Goal: Complete application form

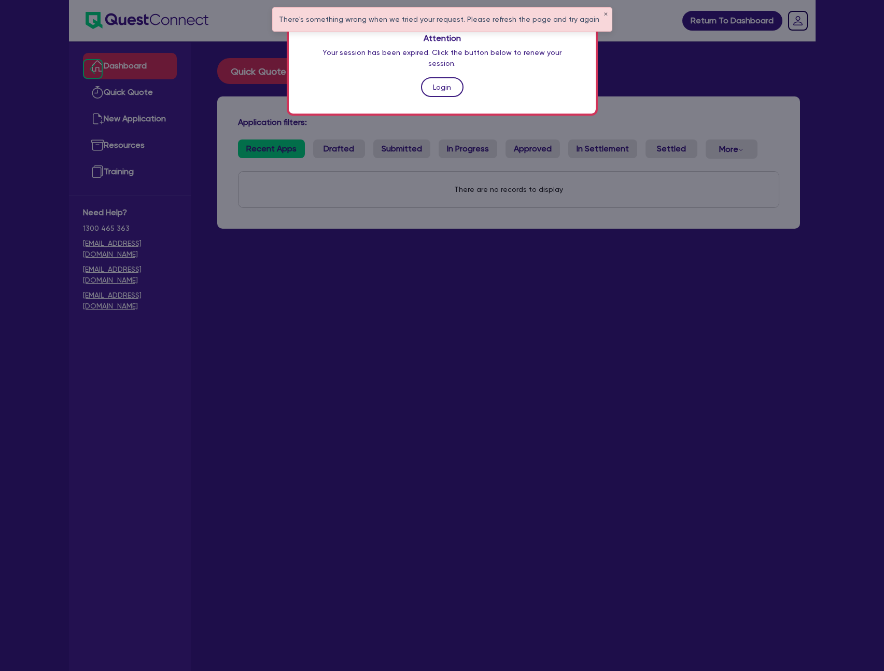
click at [443, 78] on link "Login" at bounding box center [442, 87] width 43 height 20
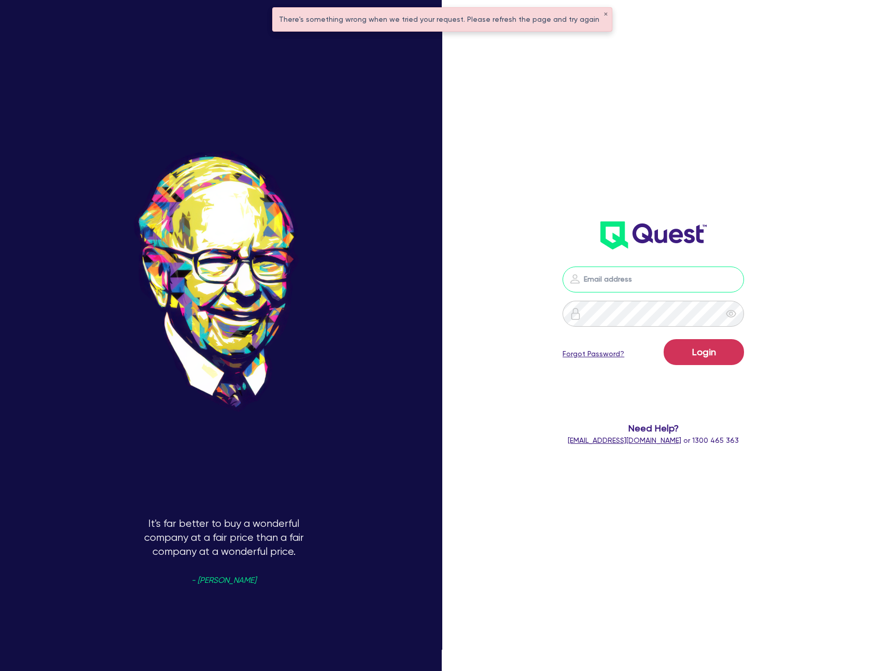
type input "[PERSON_NAME][EMAIL_ADDRESS][DOMAIN_NAME]"
click at [664, 339] on button "Login" at bounding box center [704, 352] width 80 height 26
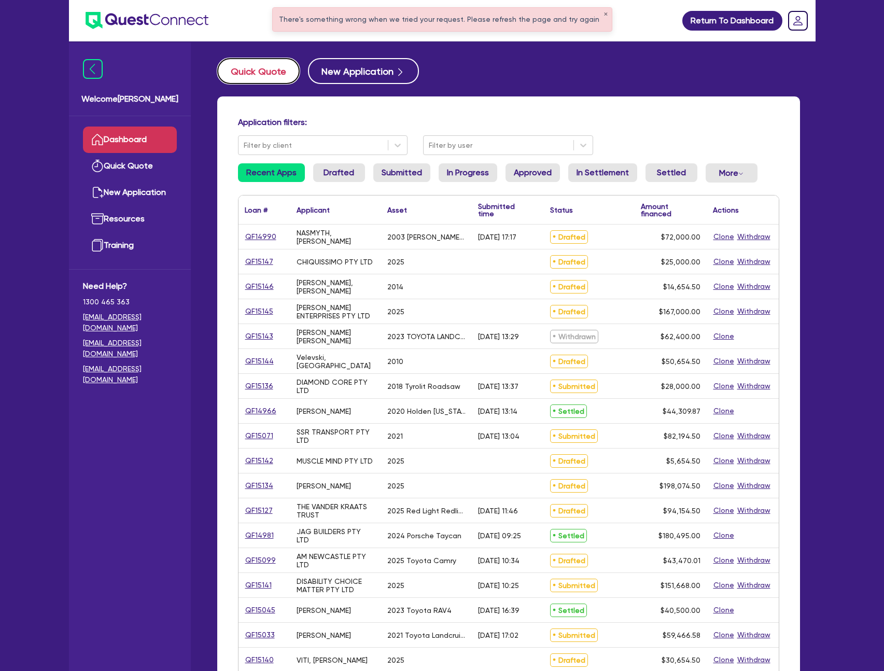
click at [249, 77] on button "Quick Quote" at bounding box center [258, 71] width 82 height 26
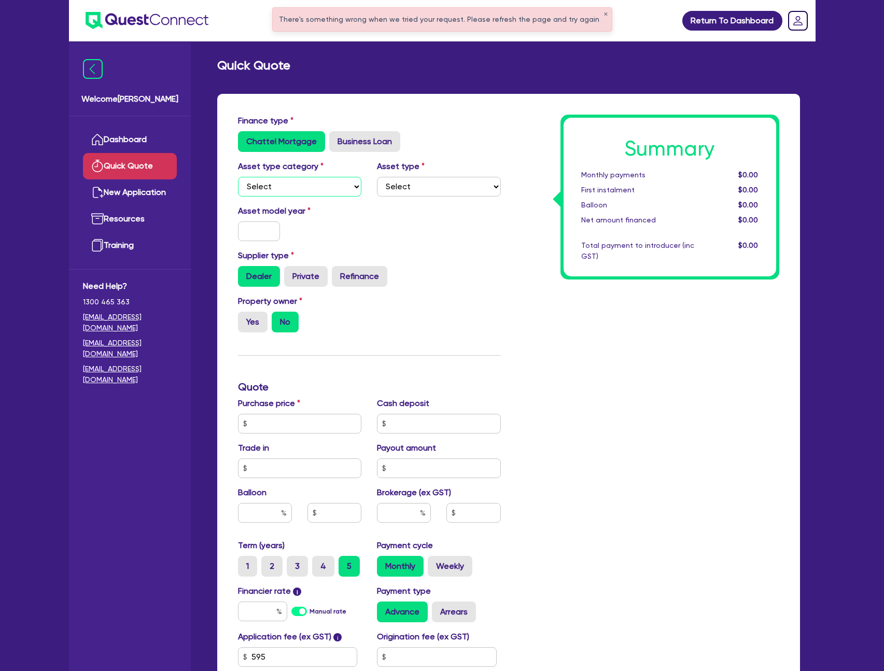
click at [299, 184] on select "Select Cars and light trucks Primary assets Secondary assets Tertiary assets" at bounding box center [300, 187] width 124 height 20
select select "PRIMARY_ASSETS"
click at [238, 177] on select "Select Cars and light trucks Primary assets Secondary assets Tertiary assets" at bounding box center [300, 187] width 124 height 20
click at [424, 184] on select "Select Heavy trucks over 4.5 tonne Trailers Bus and coaches Yellow goods and ex…" at bounding box center [439, 187] width 124 height 20
select select "HEAVY_TRUCKS"
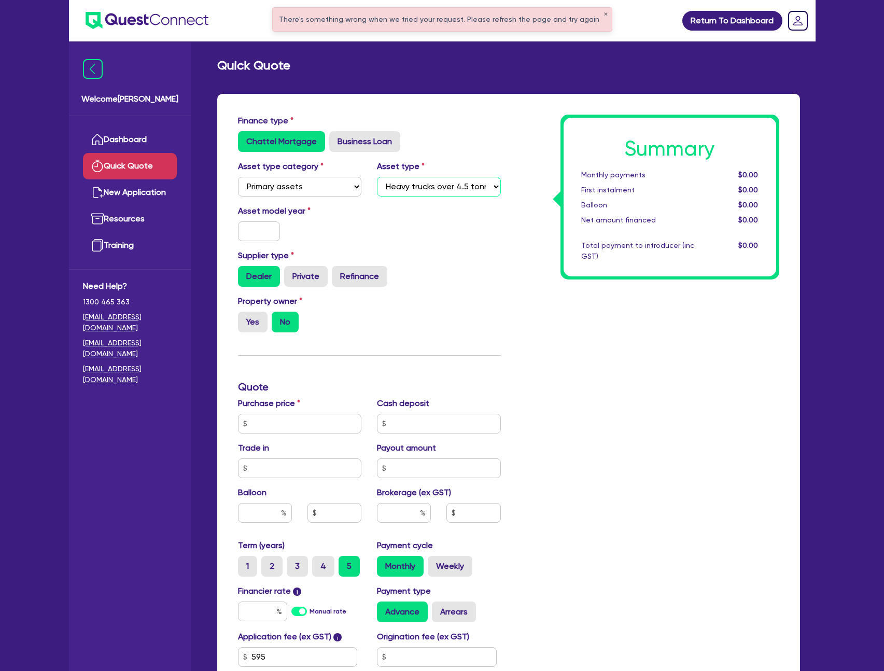
click at [377, 177] on select "Select Heavy trucks over 4.5 tonne Trailers Bus and coaches Yellow goods and ex…" at bounding box center [439, 187] width 124 height 20
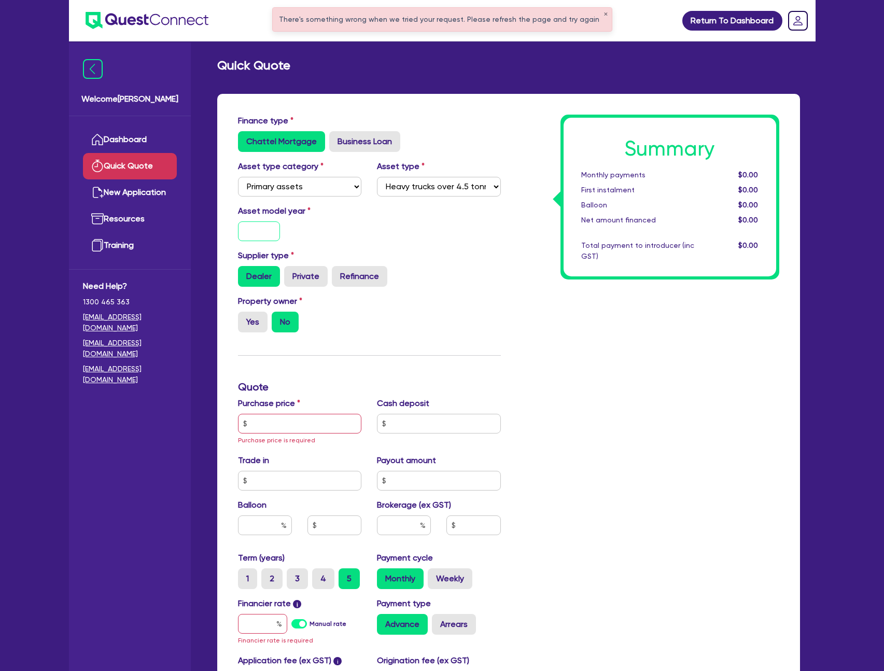
click at [258, 235] on input "text" at bounding box center [259, 231] width 43 height 20
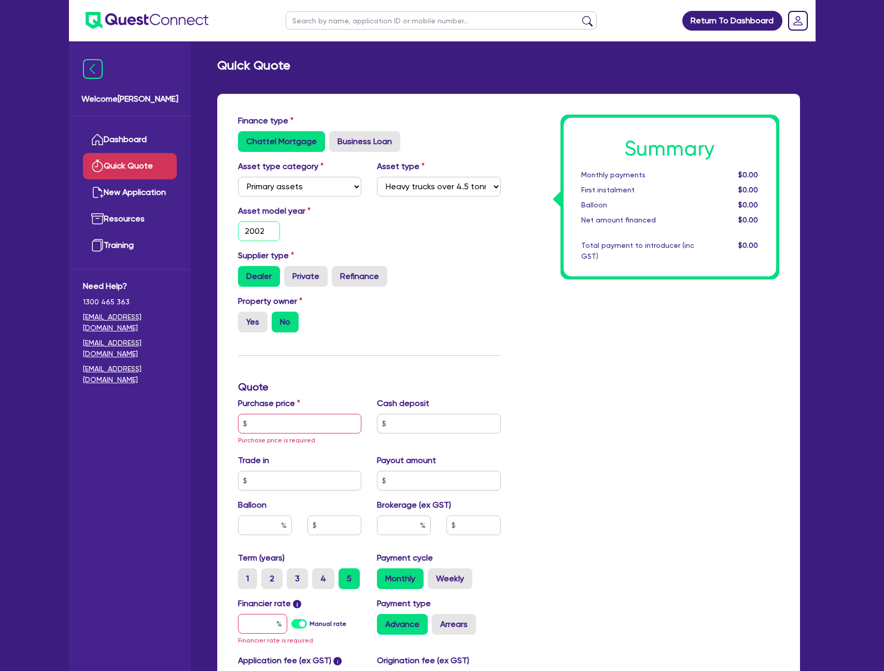
type input "2002"
click at [318, 430] on input "text" at bounding box center [300, 424] width 124 height 20
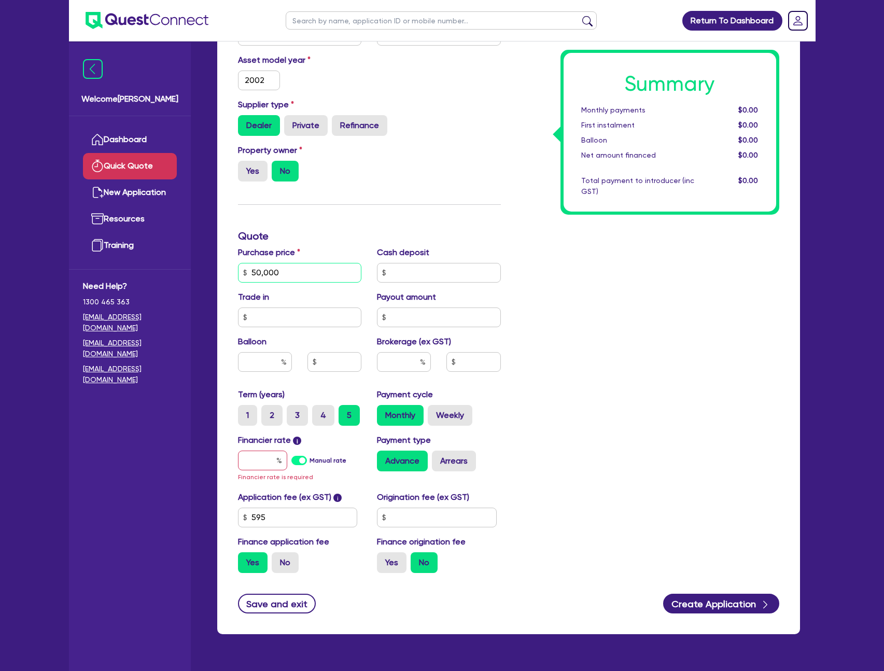
scroll to position [177, 0]
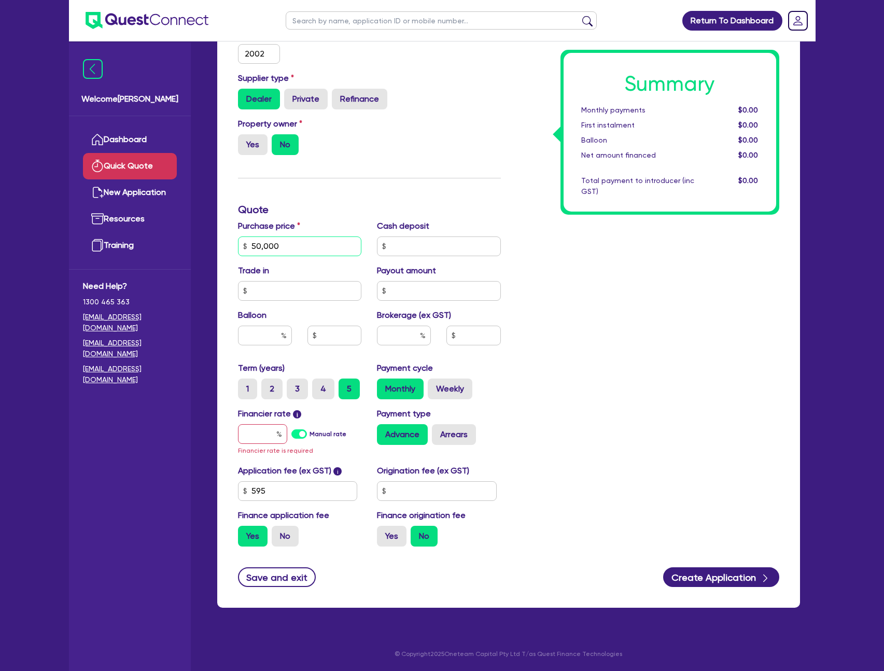
type input "50,000"
click at [258, 431] on input "text" at bounding box center [262, 434] width 49 height 20
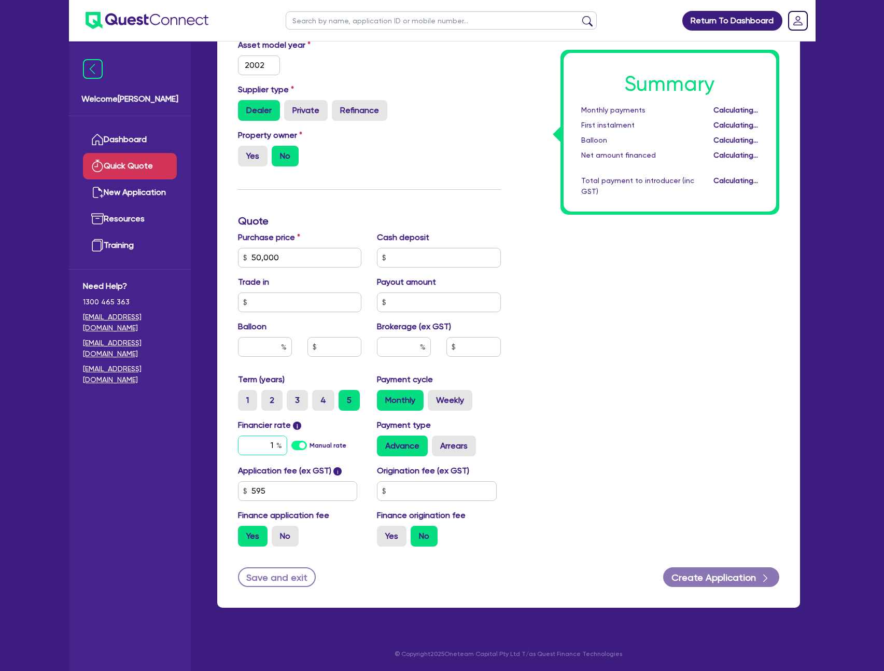
scroll to position [166, 0]
type input "10"
click at [731, 417] on div "Summary Monthly payments $865.16 First instalment $865.16 Balloon $0.00 Net amo…" at bounding box center [648, 252] width 278 height 606
click at [713, 577] on button "Create Application" at bounding box center [721, 577] width 116 height 20
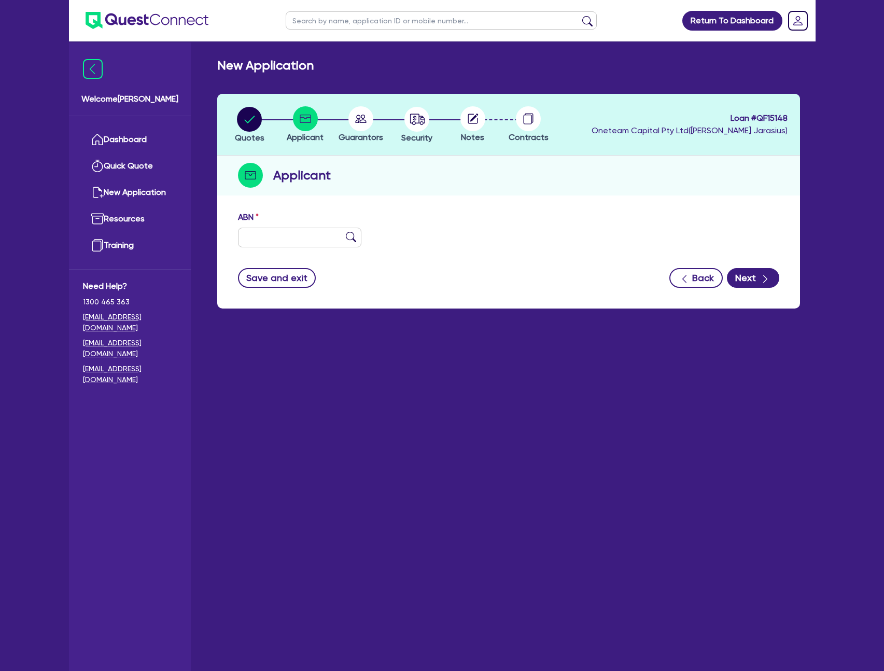
drag, startPoint x: 346, startPoint y: 393, endPoint x: 344, endPoint y: 348, distance: 45.2
click at [347, 393] on main "New Application Quotes Applicant [GEOGRAPHIC_DATA] Security Notes Contracts Loa…" at bounding box center [509, 363] width 614 height 645
click at [247, 113] on circle "button" at bounding box center [249, 119] width 25 height 25
select select "PRIMARY_ASSETS"
select select "HEAVY_TRUCKS"
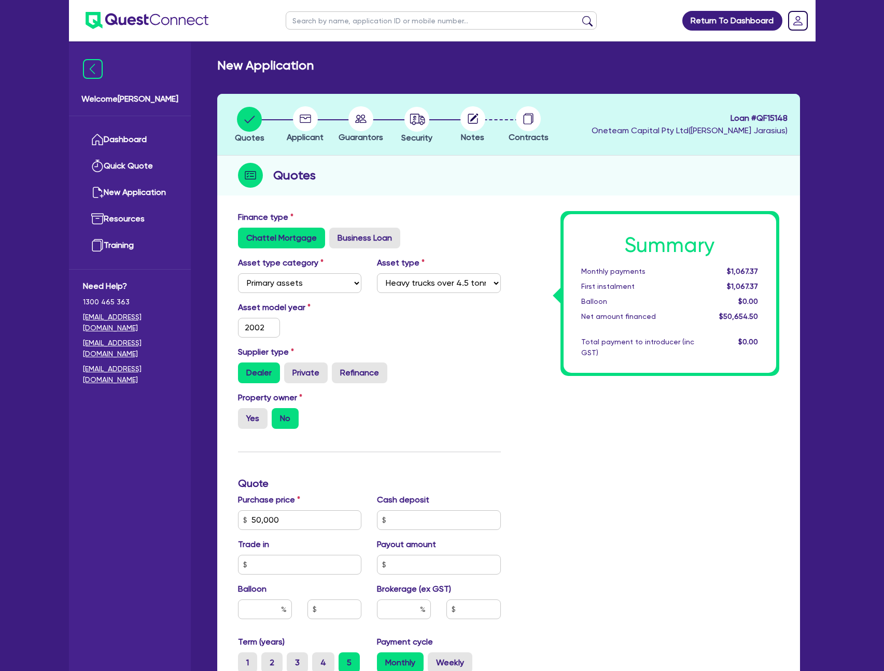
click at [305, 116] on circle at bounding box center [305, 118] width 25 height 25
click at [307, 125] on circle at bounding box center [305, 118] width 25 height 25
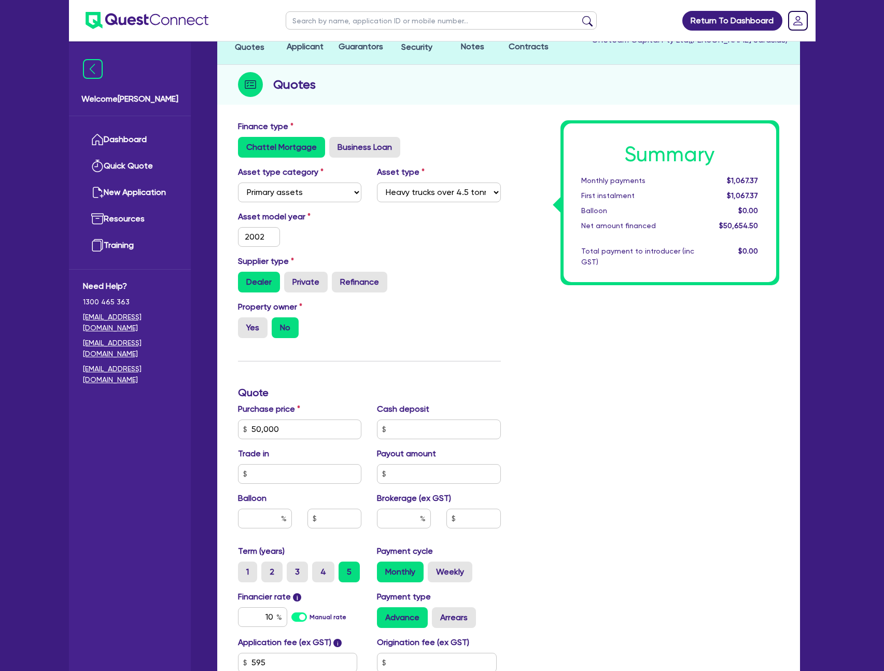
scroll to position [262, 0]
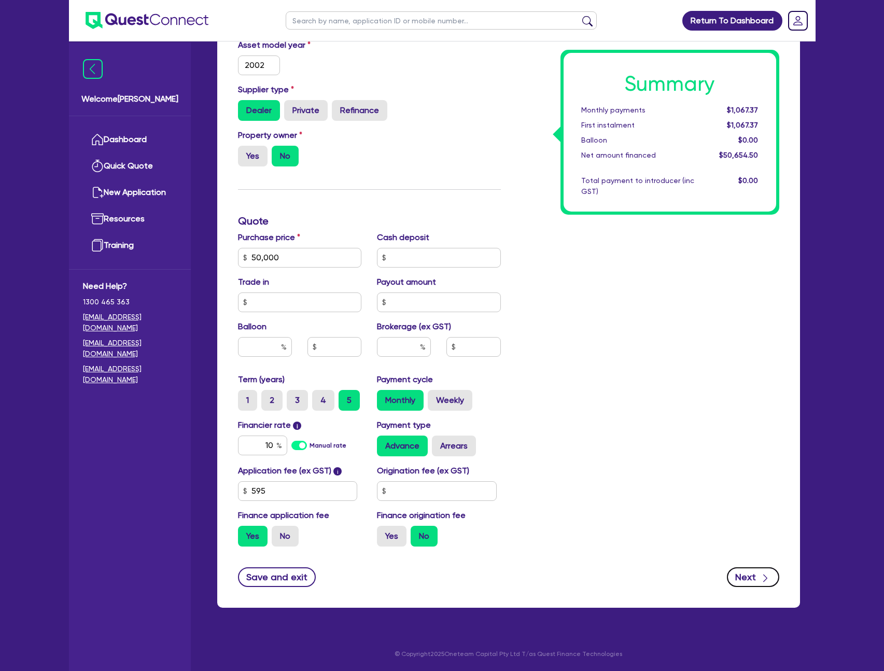
click at [764, 579] on icon "button" at bounding box center [765, 578] width 10 height 10
type input "50,000"
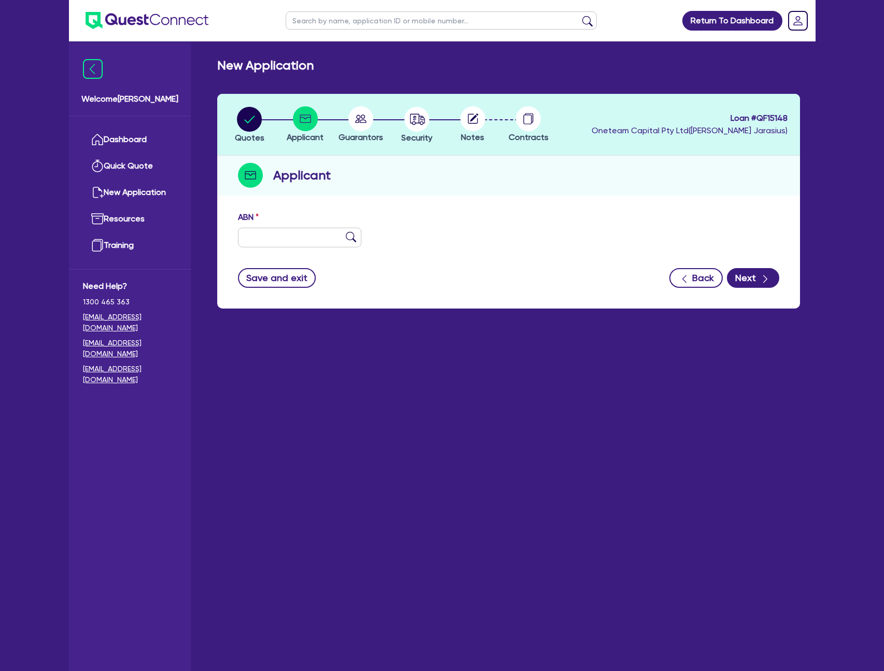
click at [327, 220] on div "ABN" at bounding box center [299, 229] width 139 height 36
click at [366, 125] on circle at bounding box center [360, 118] width 25 height 25
